Goal: Navigation & Orientation: Find specific page/section

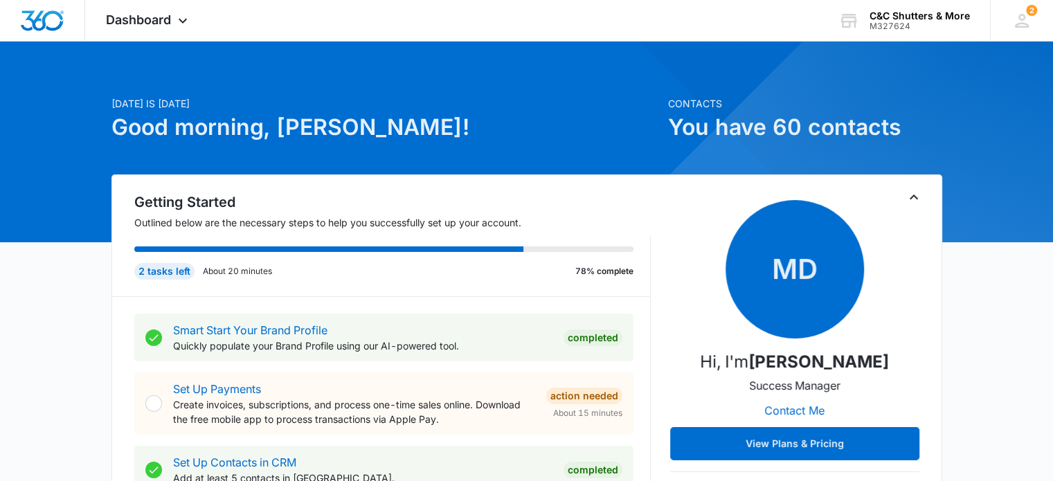
scroll to position [6, 0]
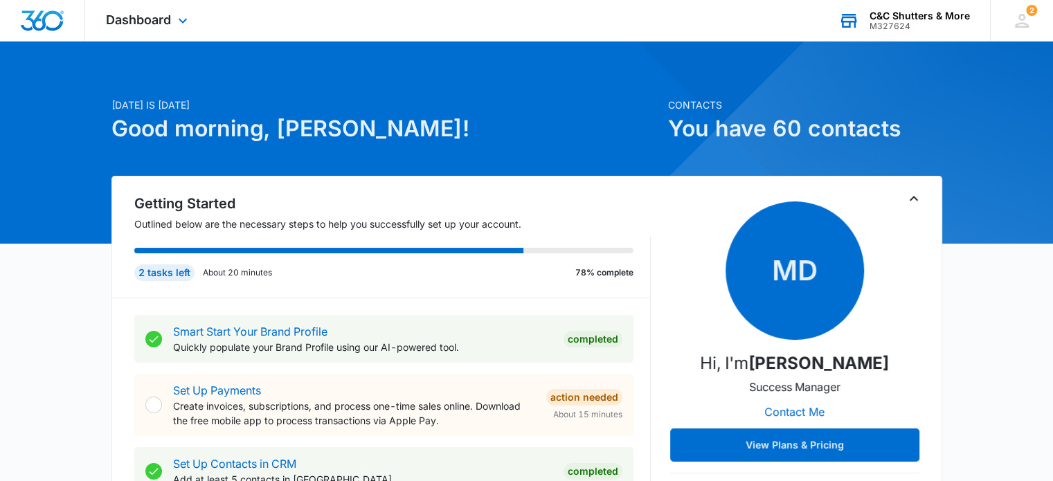
click at [919, 17] on div "C&C Shutters & More" at bounding box center [919, 15] width 100 height 11
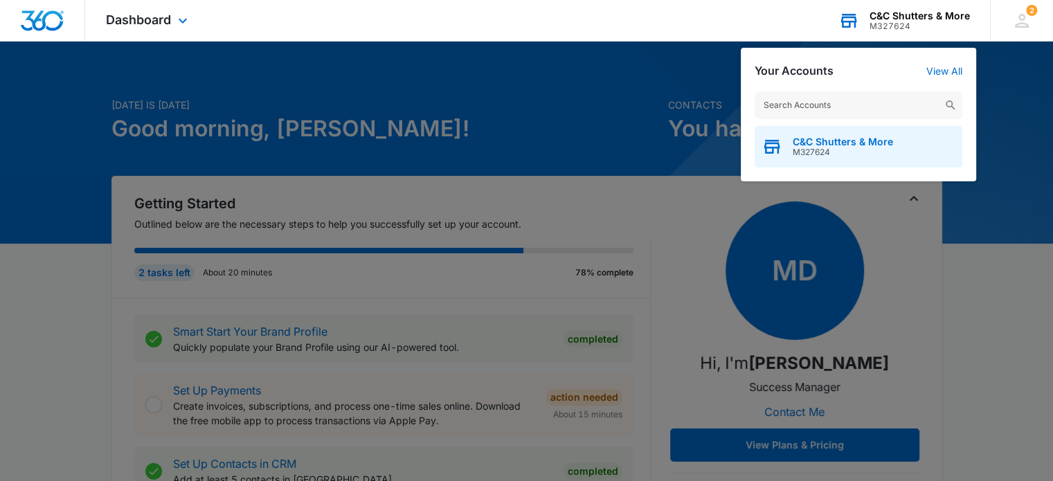
click at [858, 142] on span "C&C Shutters & More" at bounding box center [843, 141] width 100 height 11
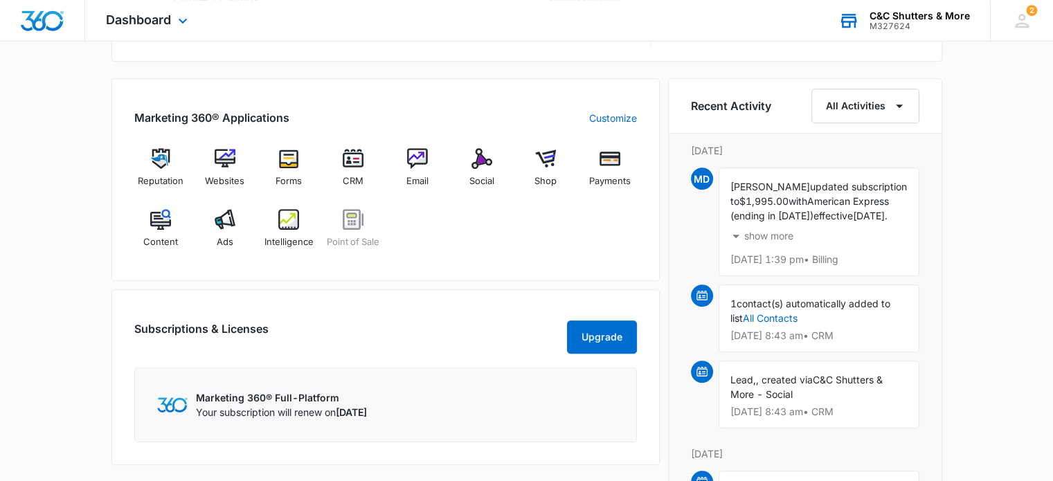
scroll to position [824, 0]
click at [219, 166] on img at bounding box center [225, 157] width 21 height 21
